Goal: Manage account settings

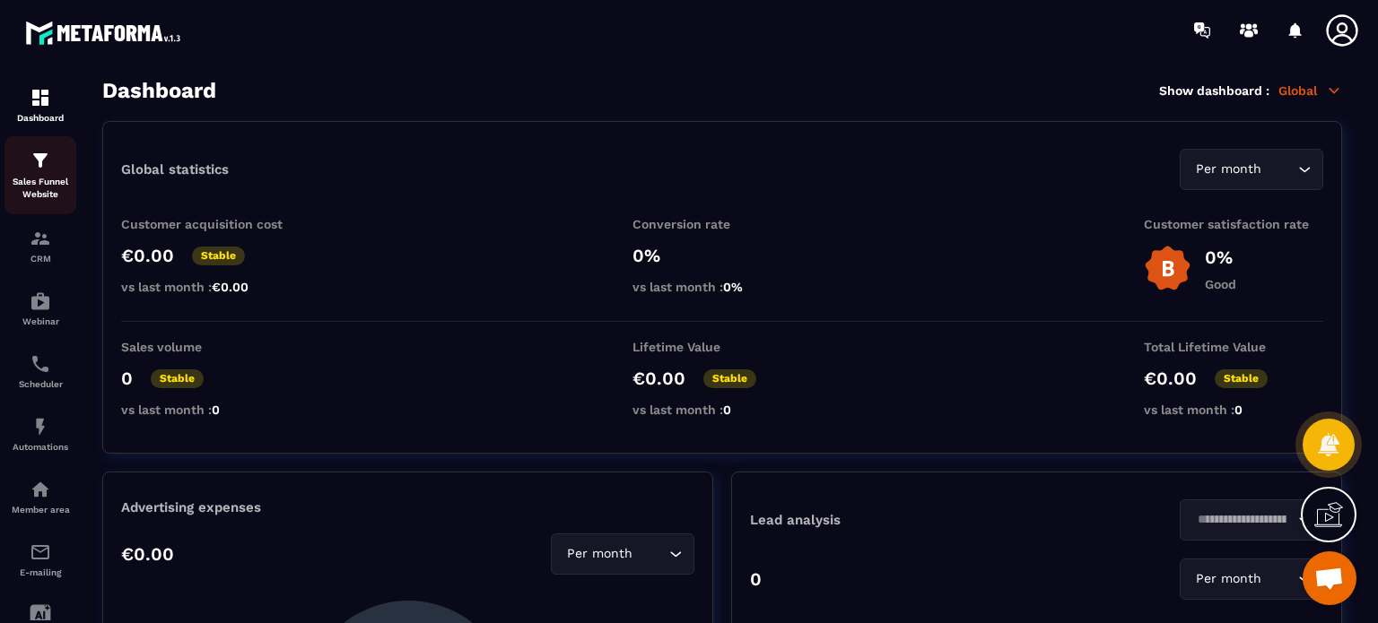
click at [52, 170] on div "Sales Funnel Website" at bounding box center [40, 175] width 72 height 51
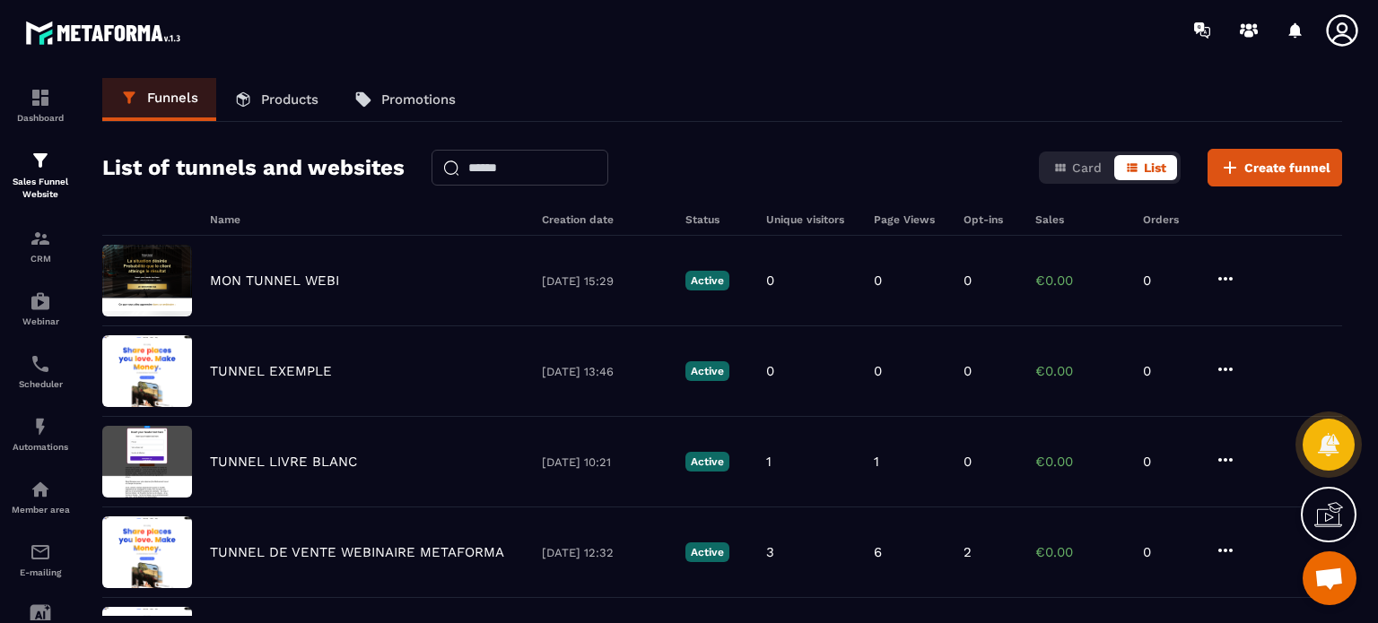
click at [1355, 30] on icon at bounding box center [1341, 29] width 31 height 31
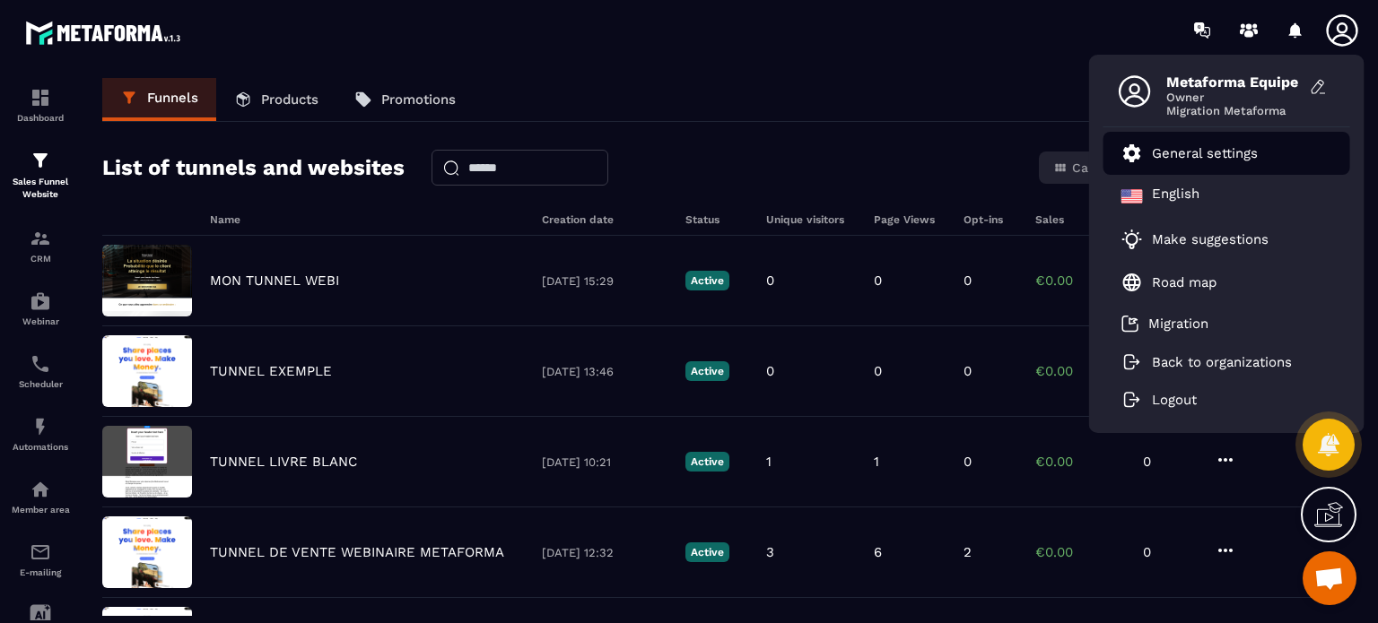
click at [1153, 159] on p "General settings" at bounding box center [1205, 153] width 106 height 16
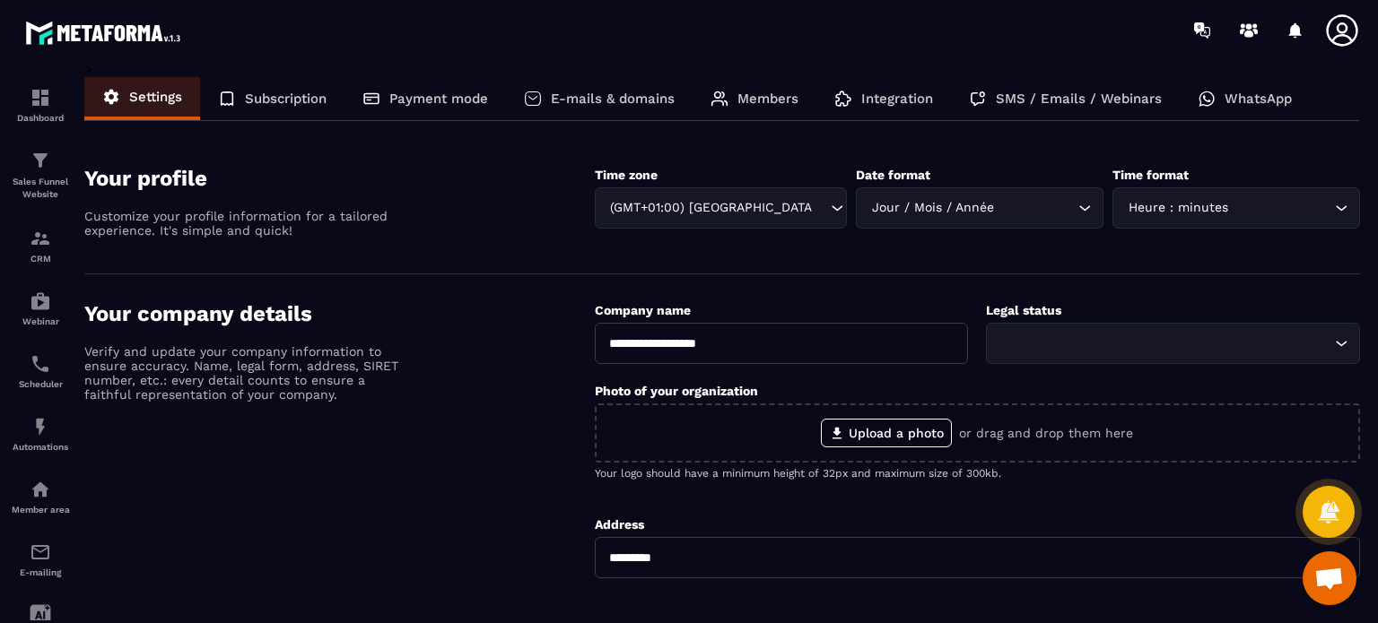
click at [1335, 33] on icon at bounding box center [1342, 31] width 36 height 36
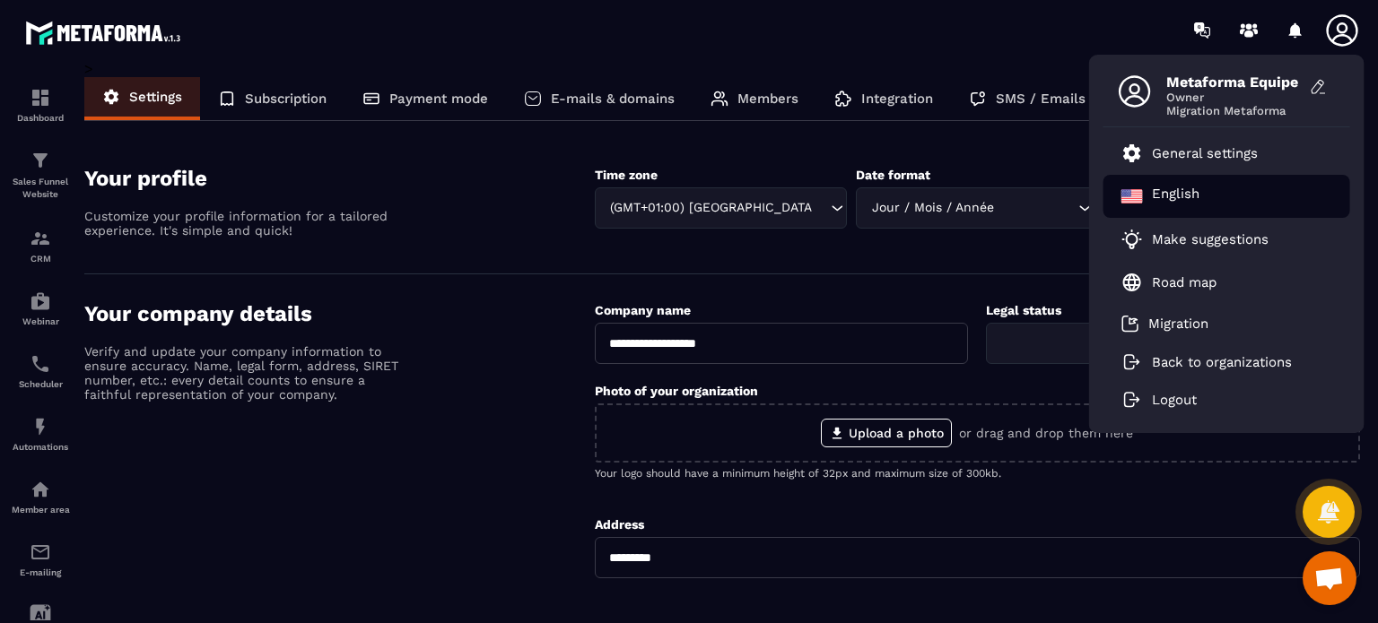
click at [1202, 212] on div "English" at bounding box center [1226, 196] width 247 height 43
